Goal: Find specific page/section: Find specific page/section

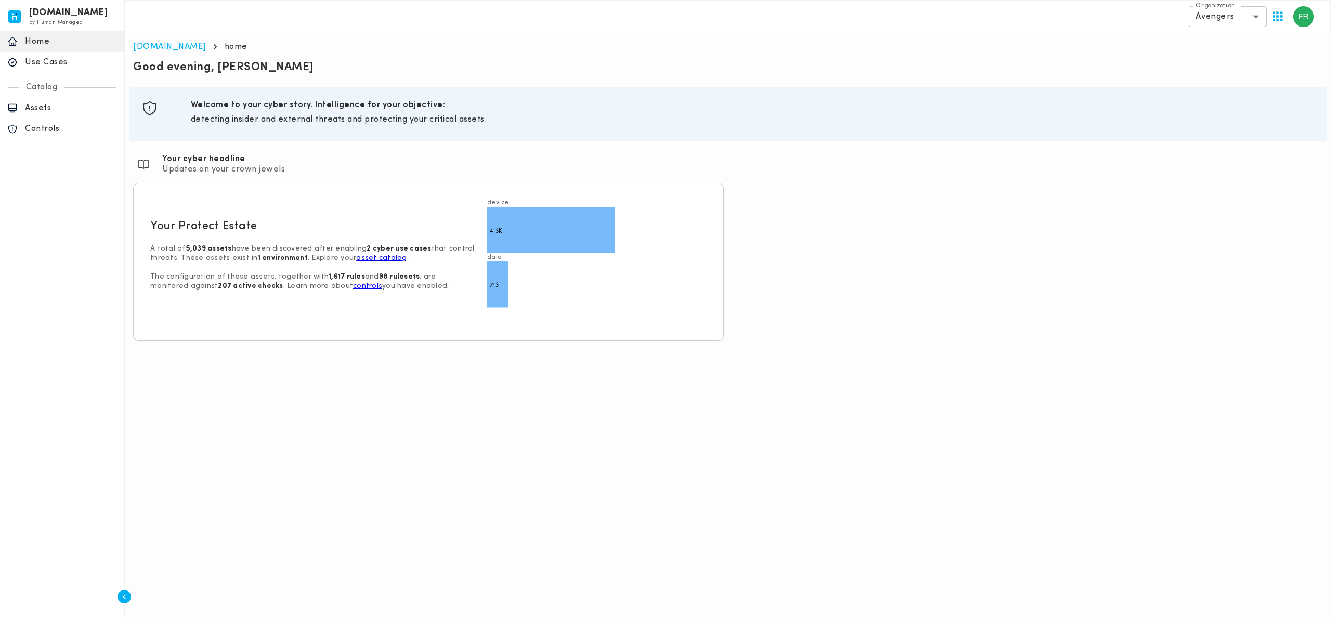
click at [28, 62] on p "Use Cases" at bounding box center [71, 62] width 92 height 10
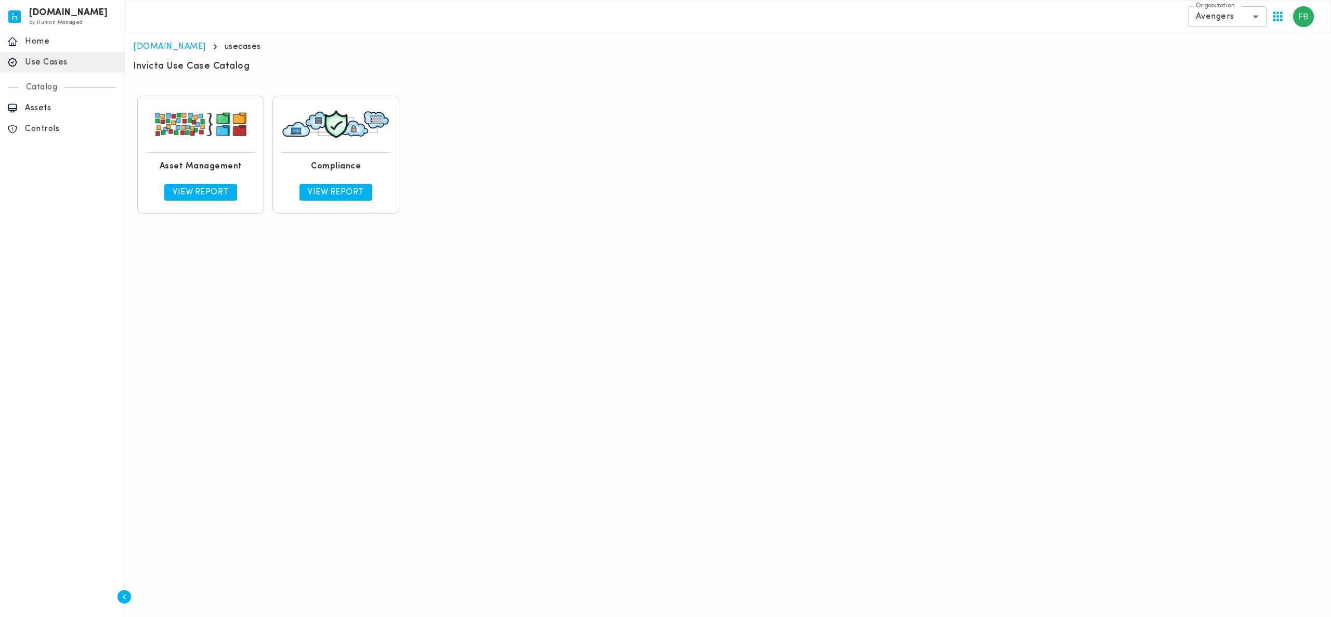
click at [217, 196] on p "View Report" at bounding box center [201, 192] width 56 height 10
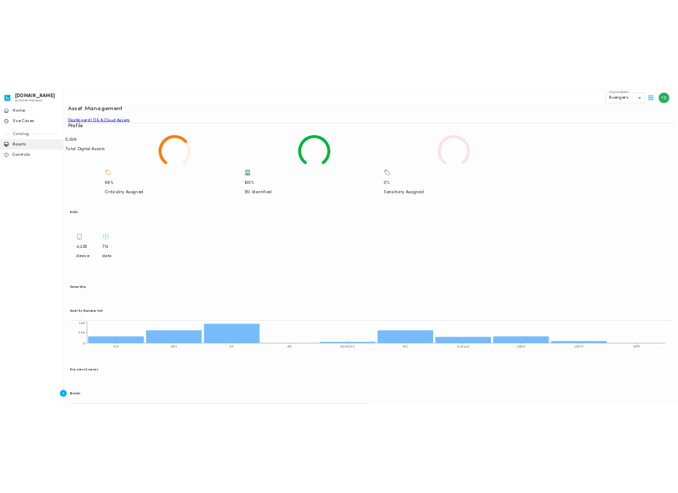
scroll to position [50, 0]
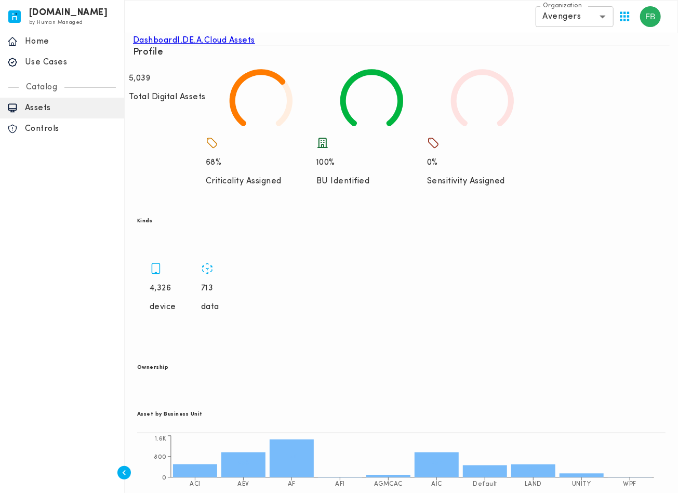
click at [597, 346] on div "Section ID: Ownership Asset by Business Unit ACI AEV AF AFI AGMCAC AIC Default …" at bounding box center [401, 423] width 537 height 154
